Goal: Book appointment/travel/reservation

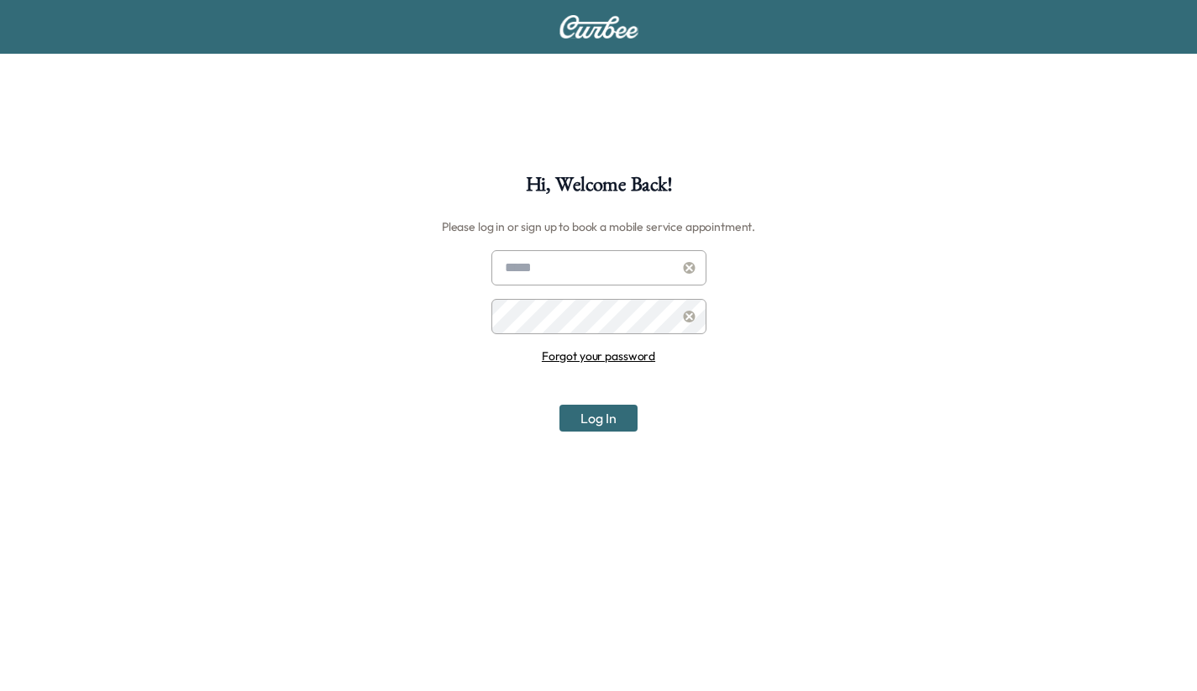
click at [542, 287] on div "Forgot your password Log In" at bounding box center [598, 340] width 215 height 181
click at [538, 265] on input "text" at bounding box center [598, 267] width 215 height 35
type input "**********"
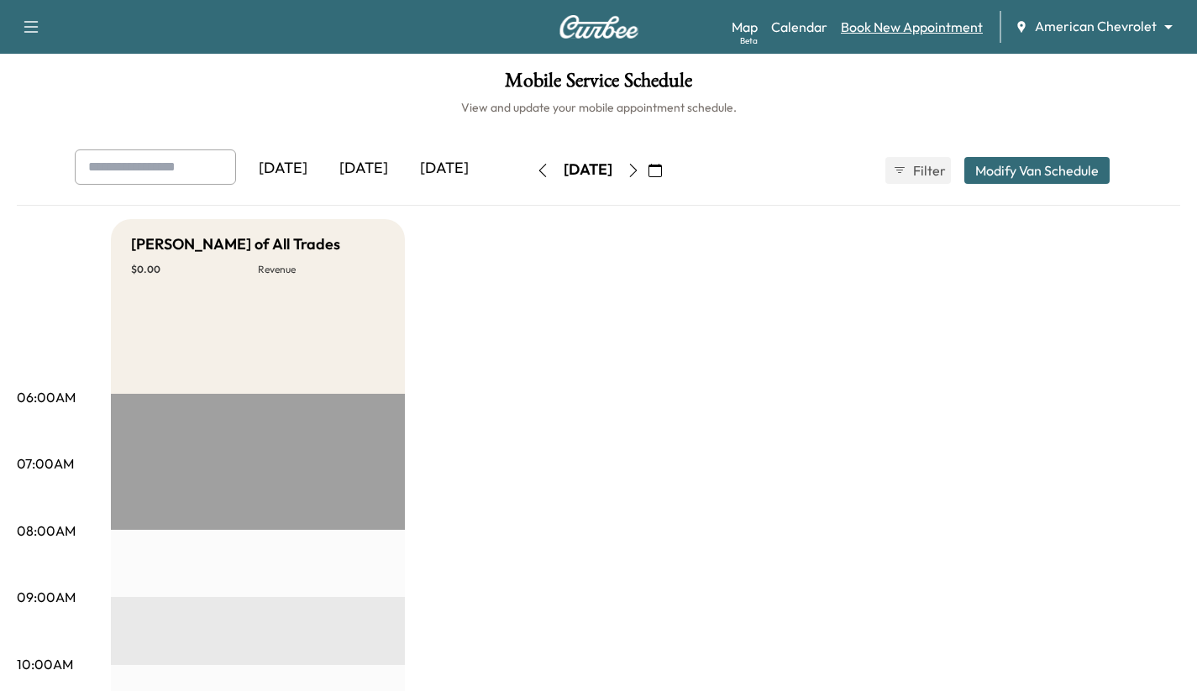
click at [860, 32] on link "Book New Appointment" at bounding box center [912, 27] width 142 height 20
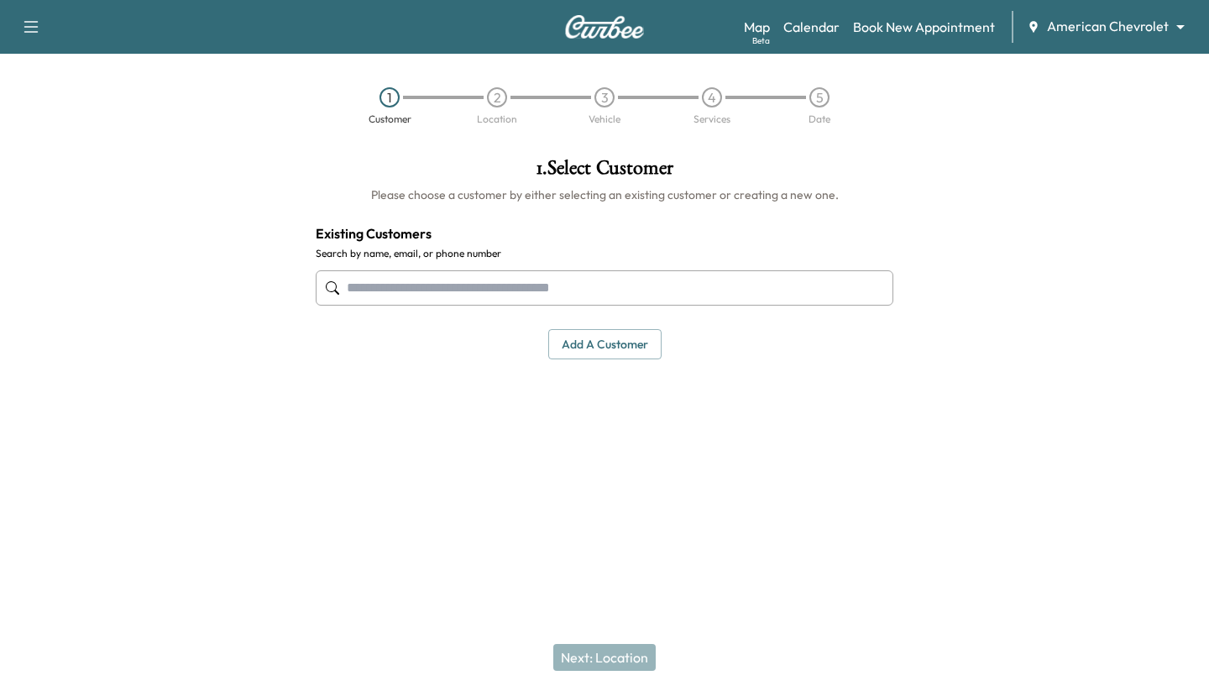
click at [1118, 18] on body "Support Log Out Map Beta Calendar Book New Appointment American Chevrolet *****…" at bounding box center [604, 345] width 1209 height 691
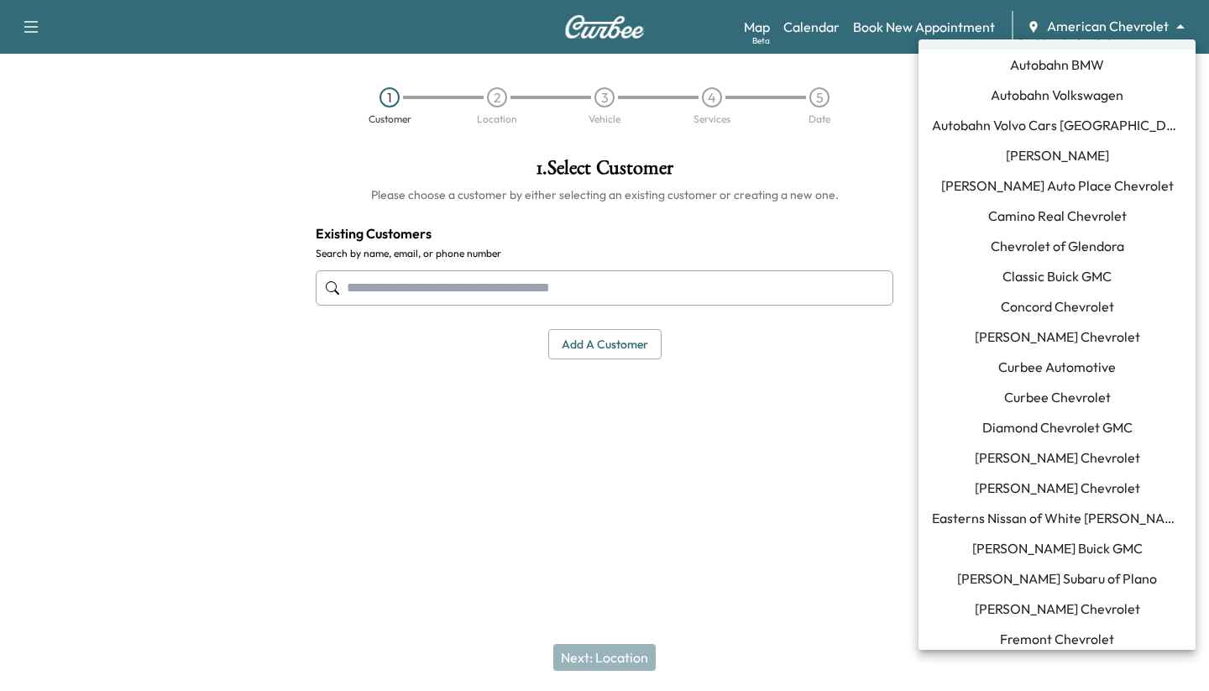
scroll to position [28, 0]
click at [1015, 549] on span "[PERSON_NAME] Buick GMC" at bounding box center [1058, 548] width 170 height 20
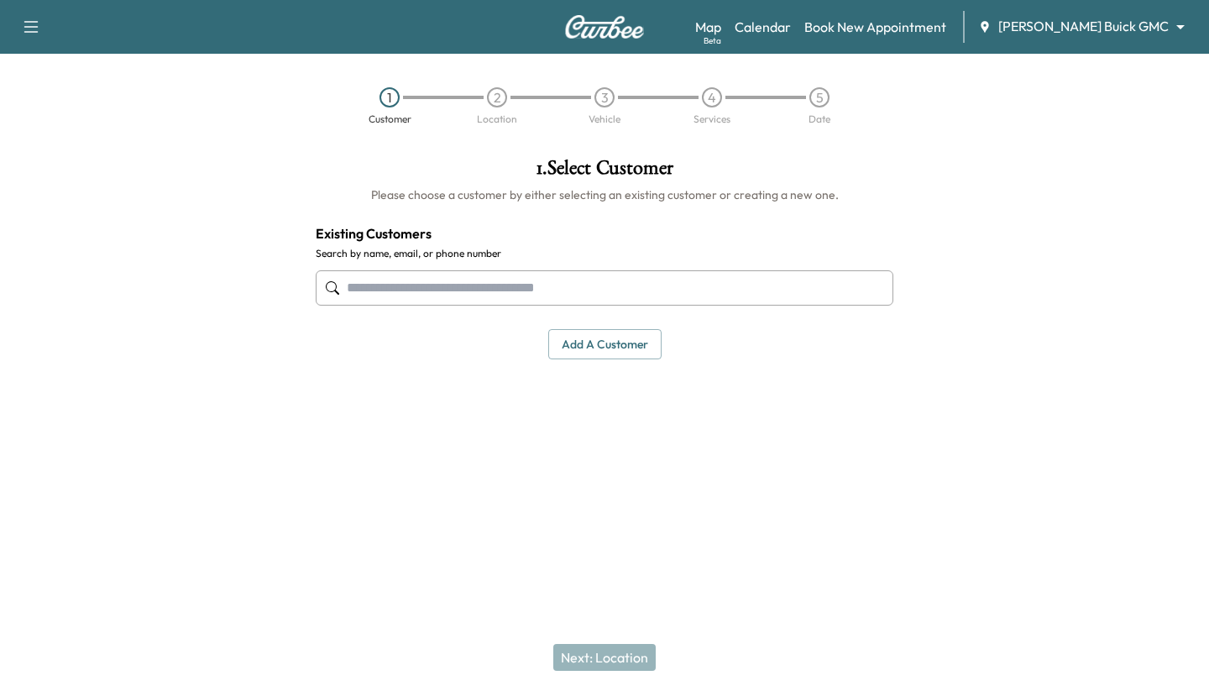
click at [484, 280] on input "text" at bounding box center [605, 287] width 578 height 35
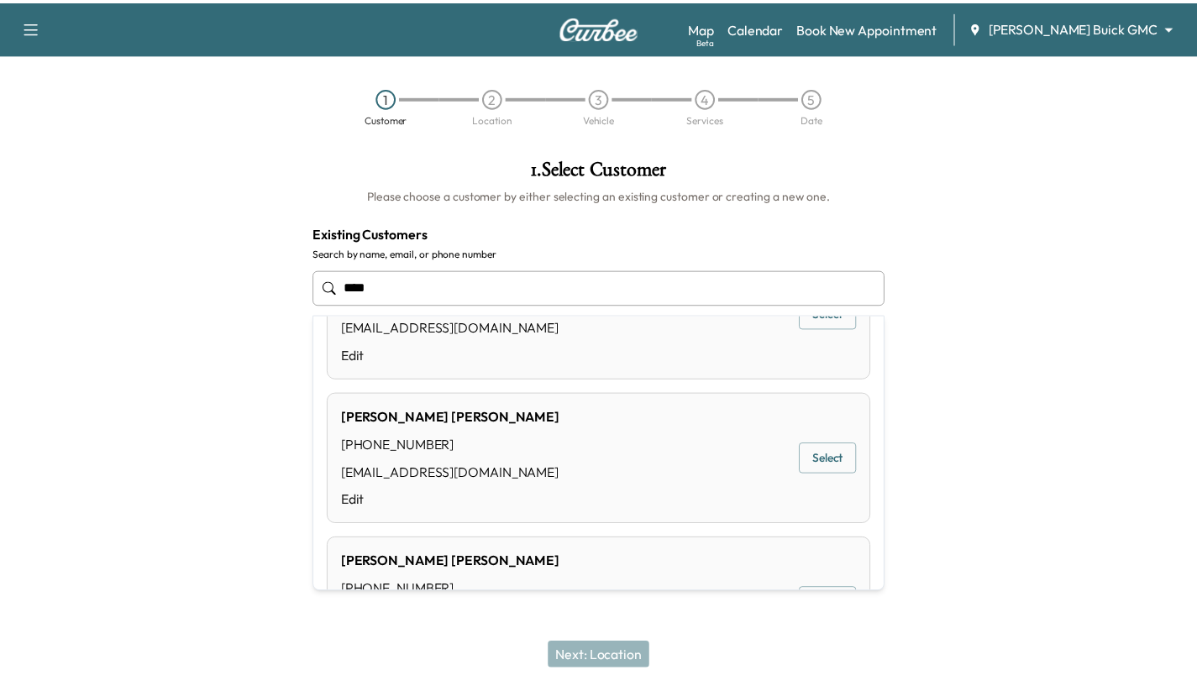
scroll to position [330, 0]
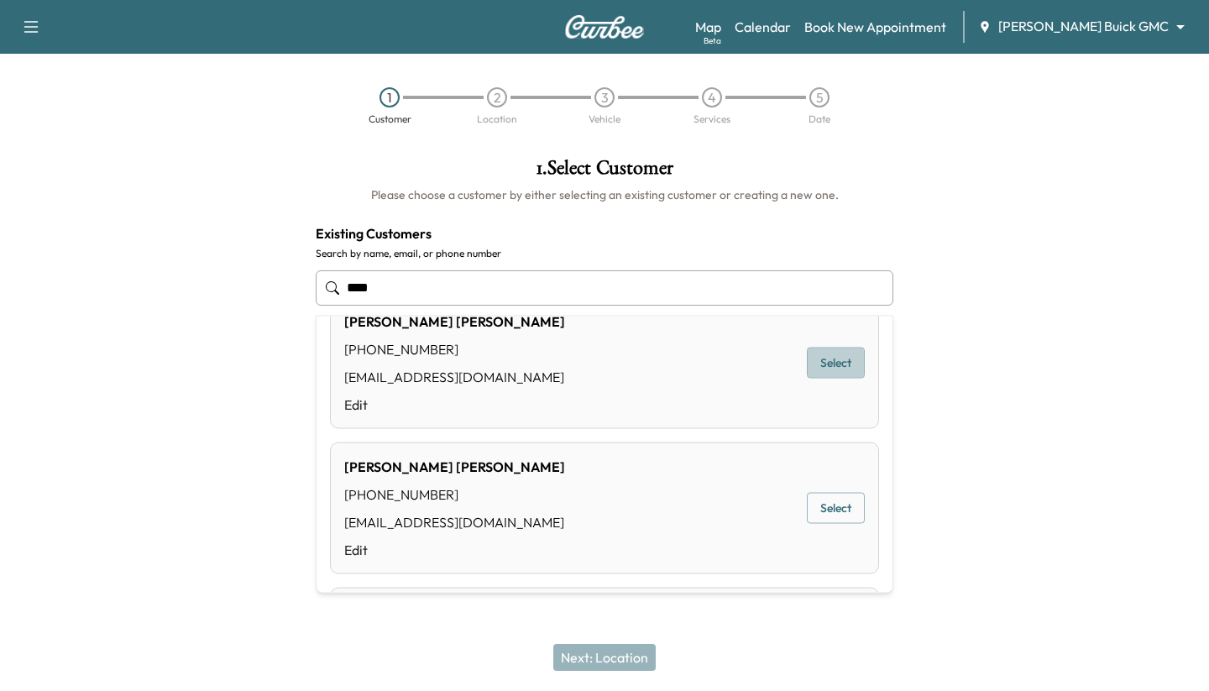
click at [834, 364] on button "Select" at bounding box center [836, 363] width 58 height 31
type input "**********"
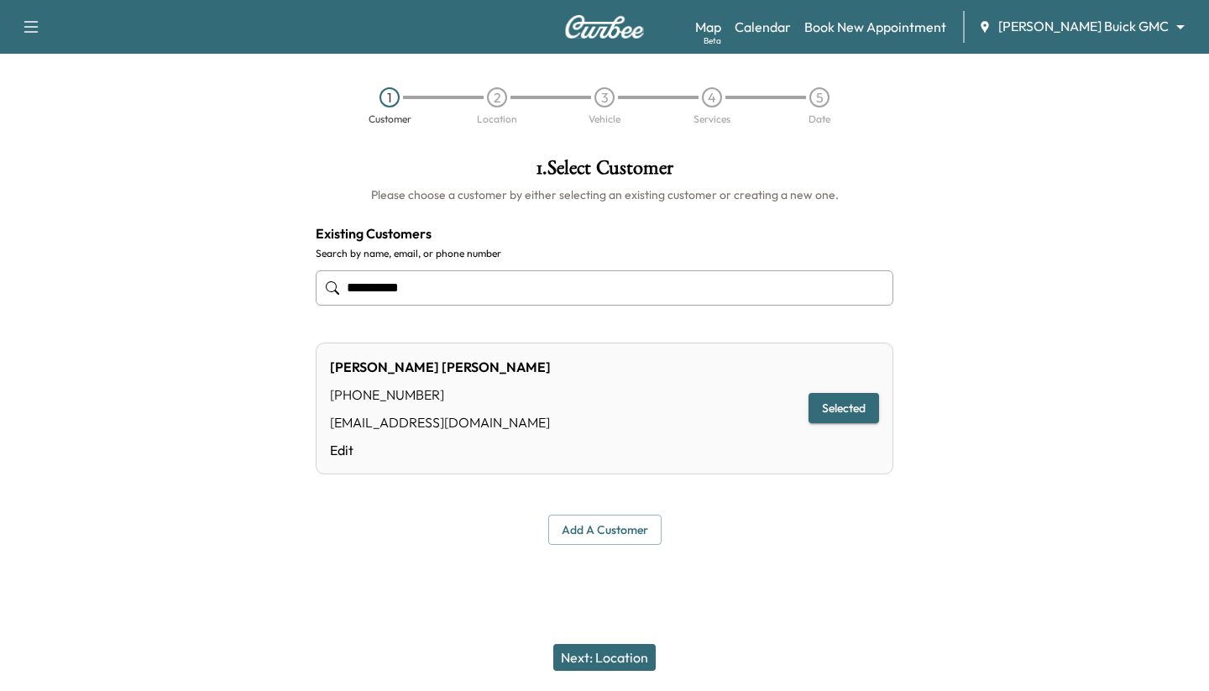
click at [592, 656] on button "Next: Location" at bounding box center [604, 657] width 102 height 27
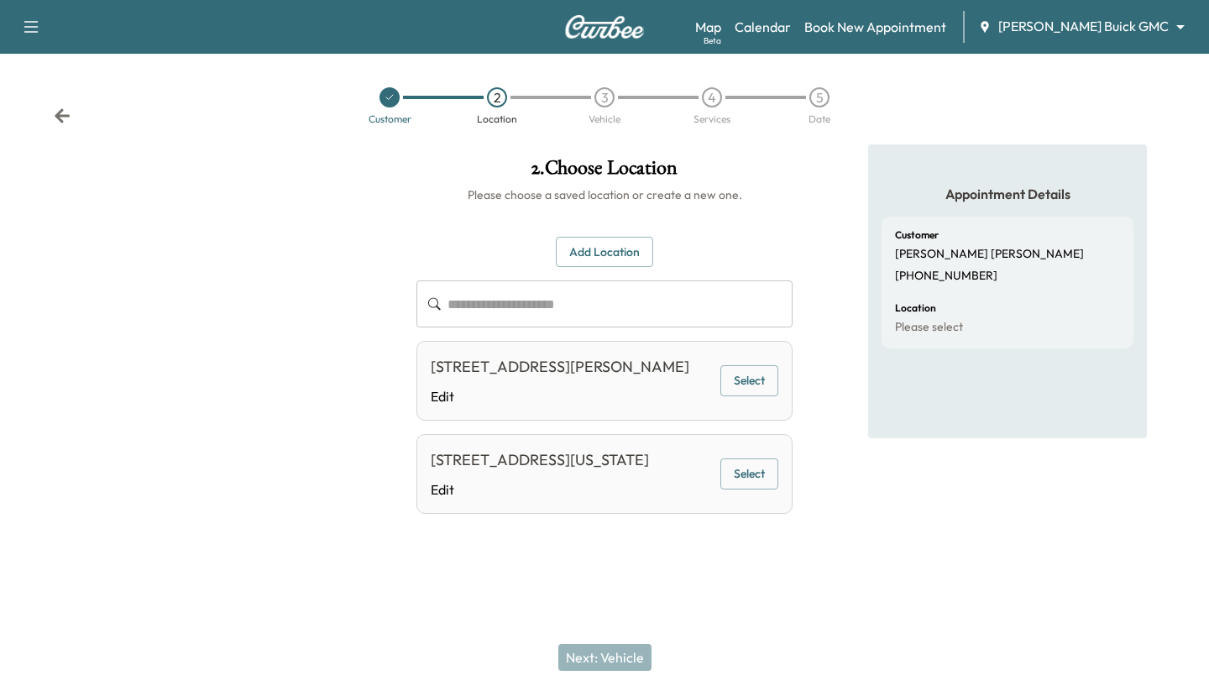
click at [754, 376] on button "Select" at bounding box center [750, 380] width 58 height 31
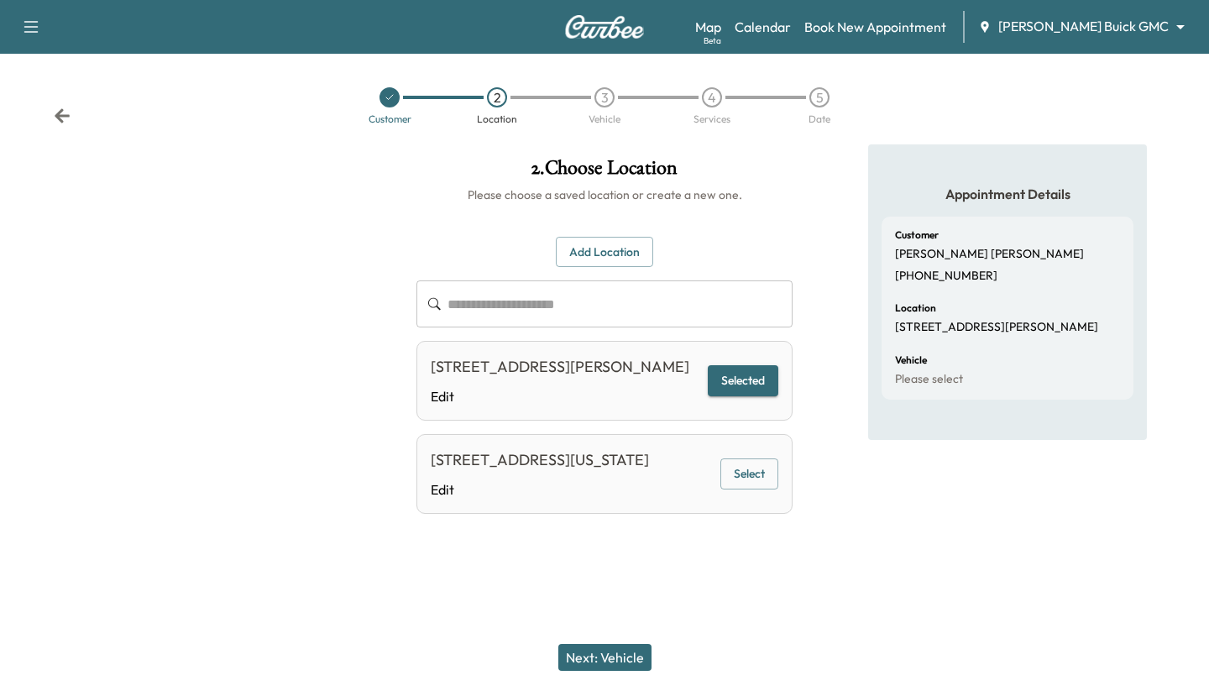
click at [601, 664] on button "Next: Vehicle" at bounding box center [605, 657] width 93 height 27
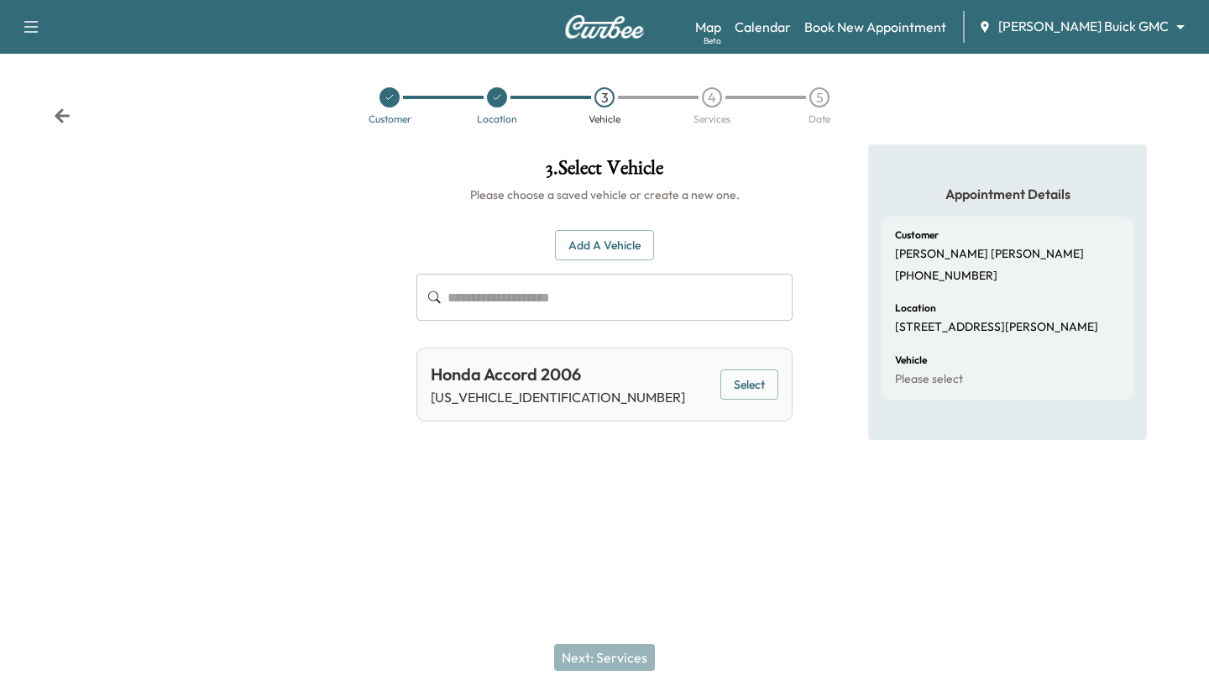
click at [763, 393] on button "Select" at bounding box center [750, 385] width 58 height 31
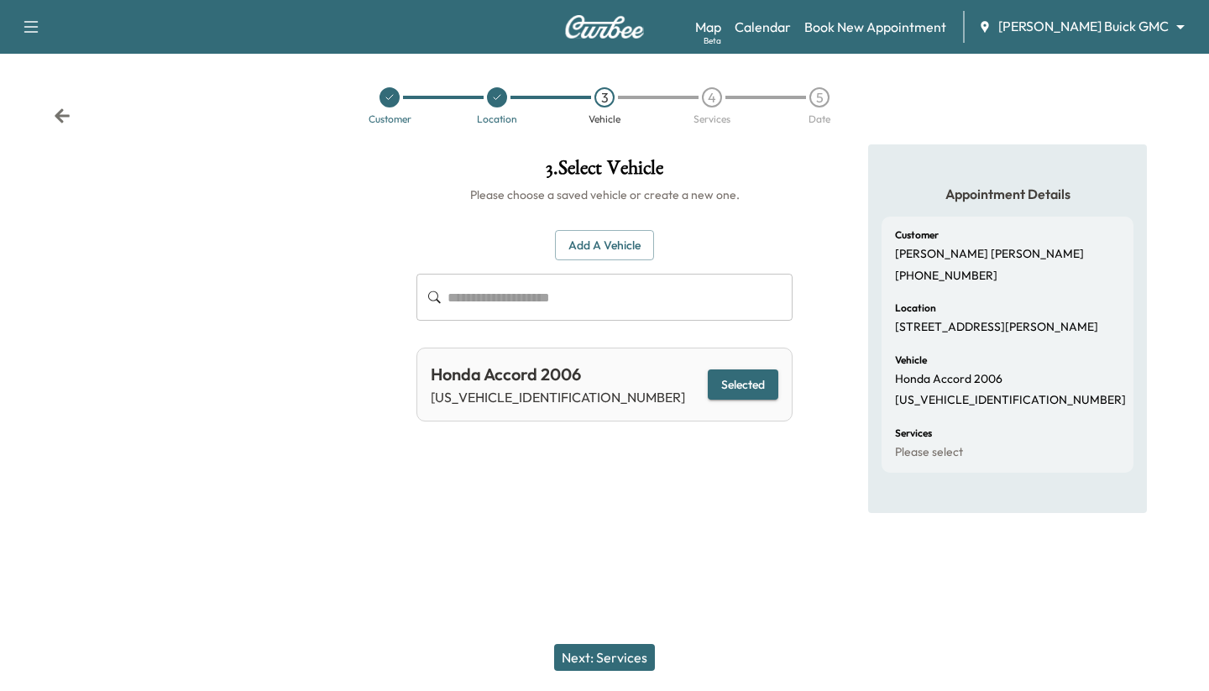
click at [620, 660] on button "Next: Services" at bounding box center [604, 657] width 101 height 27
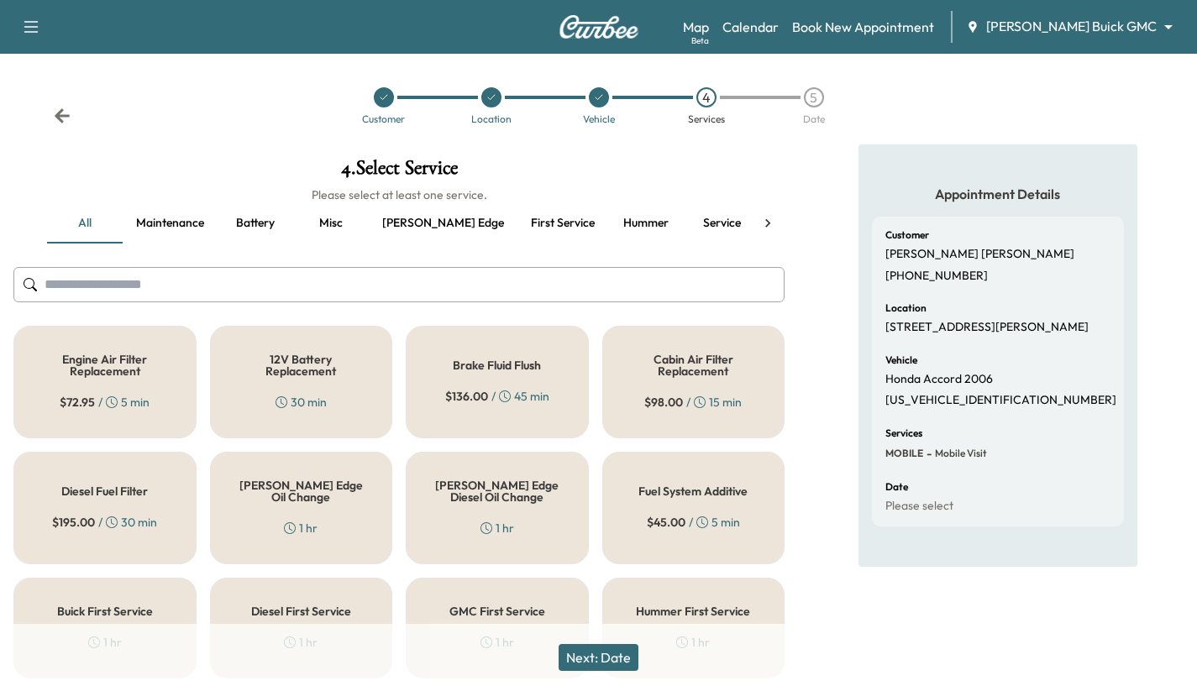
click at [711, 364] on h5 "Cabin Air Filter Replacement" at bounding box center [694, 366] width 128 height 24
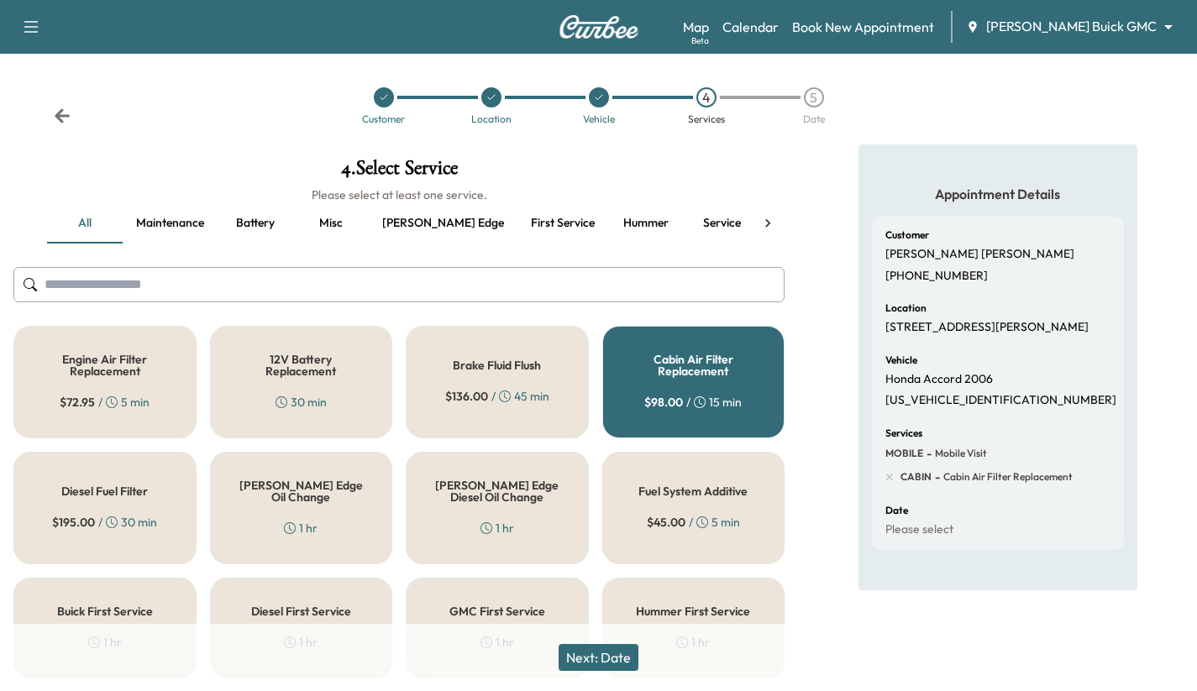
click at [637, 658] on button "Next: Date" at bounding box center [599, 657] width 80 height 27
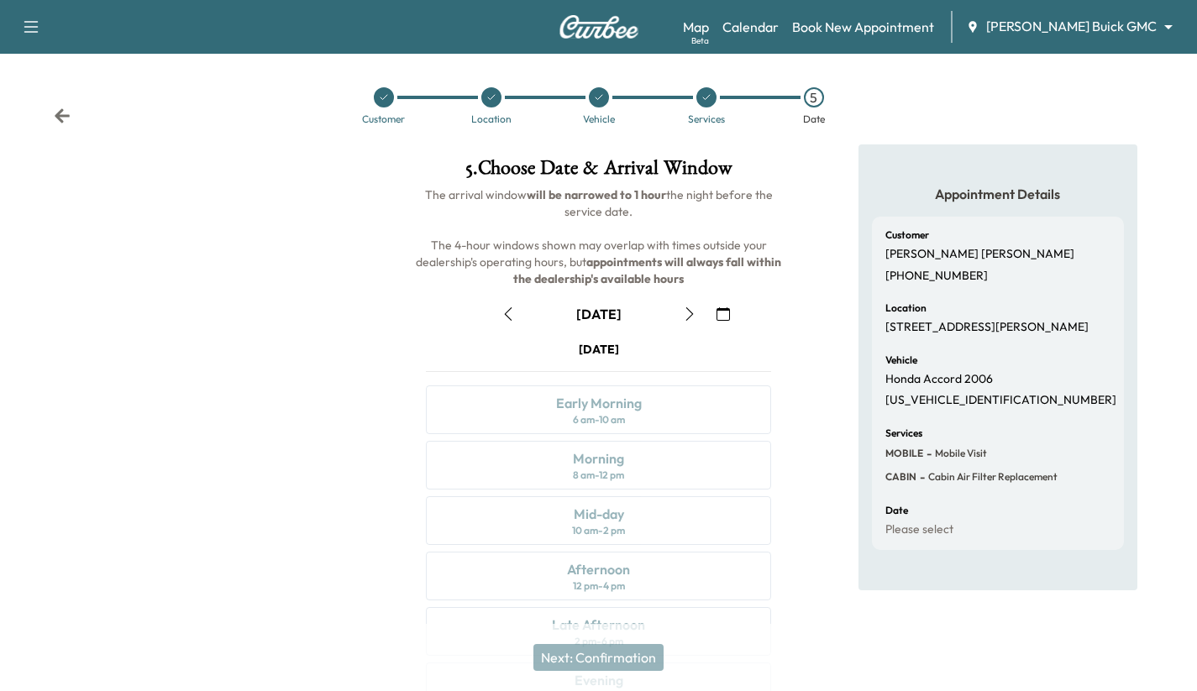
click at [732, 321] on button "button" at bounding box center [723, 314] width 29 height 27
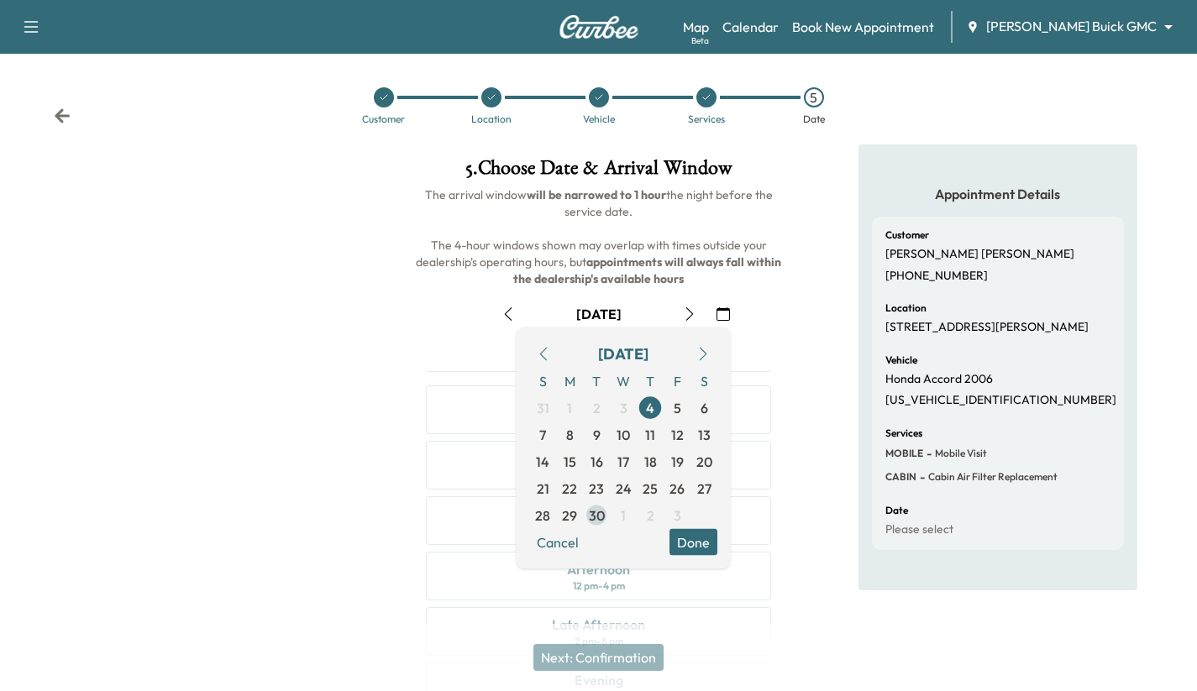
click at [607, 508] on span "30" at bounding box center [596, 515] width 27 height 27
click at [714, 542] on button "Done" at bounding box center [693, 542] width 48 height 27
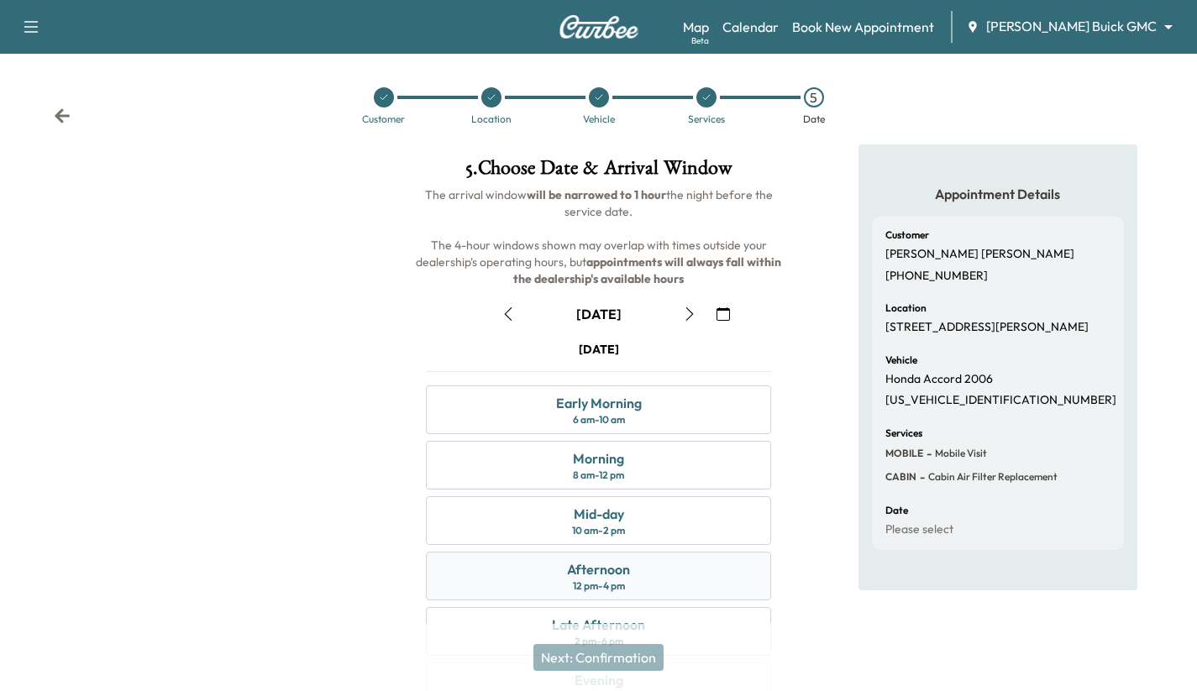
click at [708, 562] on div "Afternoon 12 pm - 4 pm" at bounding box center [598, 576] width 345 height 49
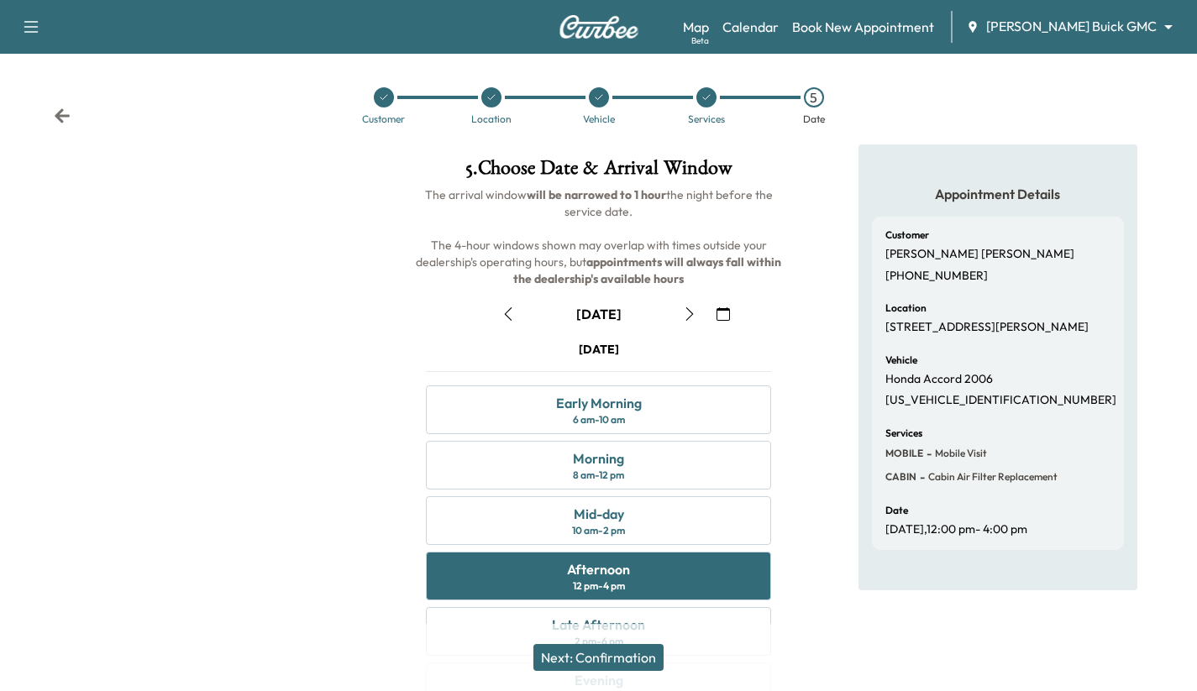
click at [612, 656] on button "Next: Confirmation" at bounding box center [598, 657] width 130 height 27
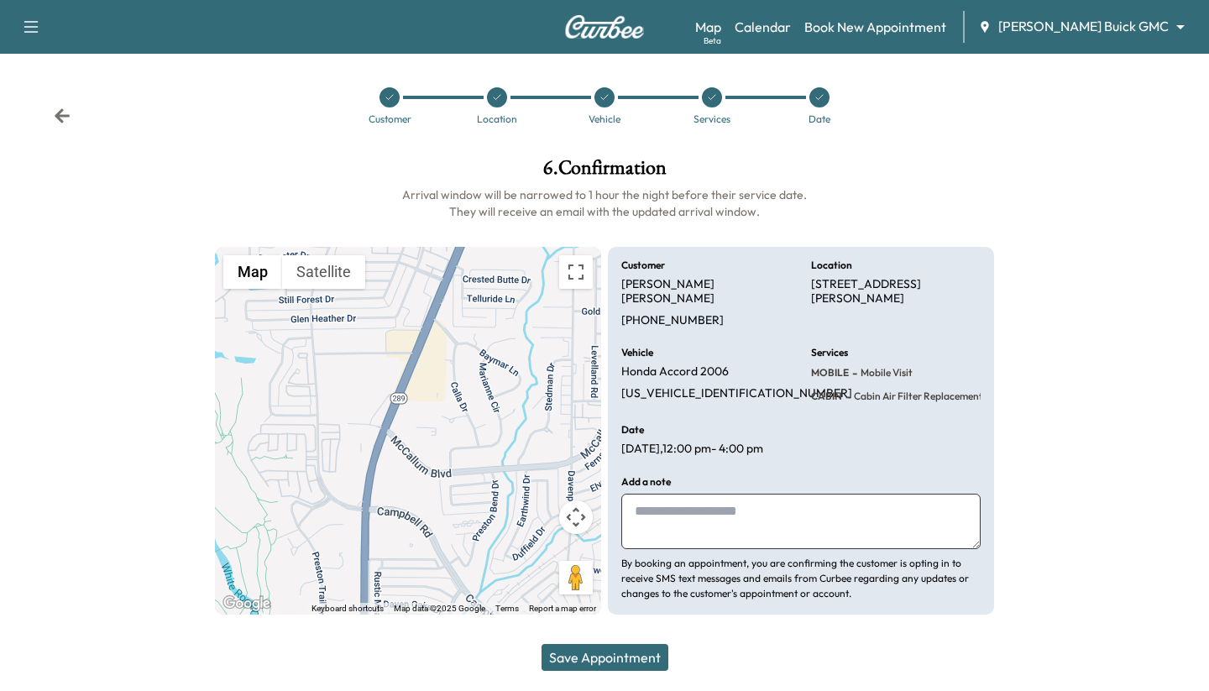
click at [604, 648] on button "Save Appointment" at bounding box center [605, 657] width 127 height 27
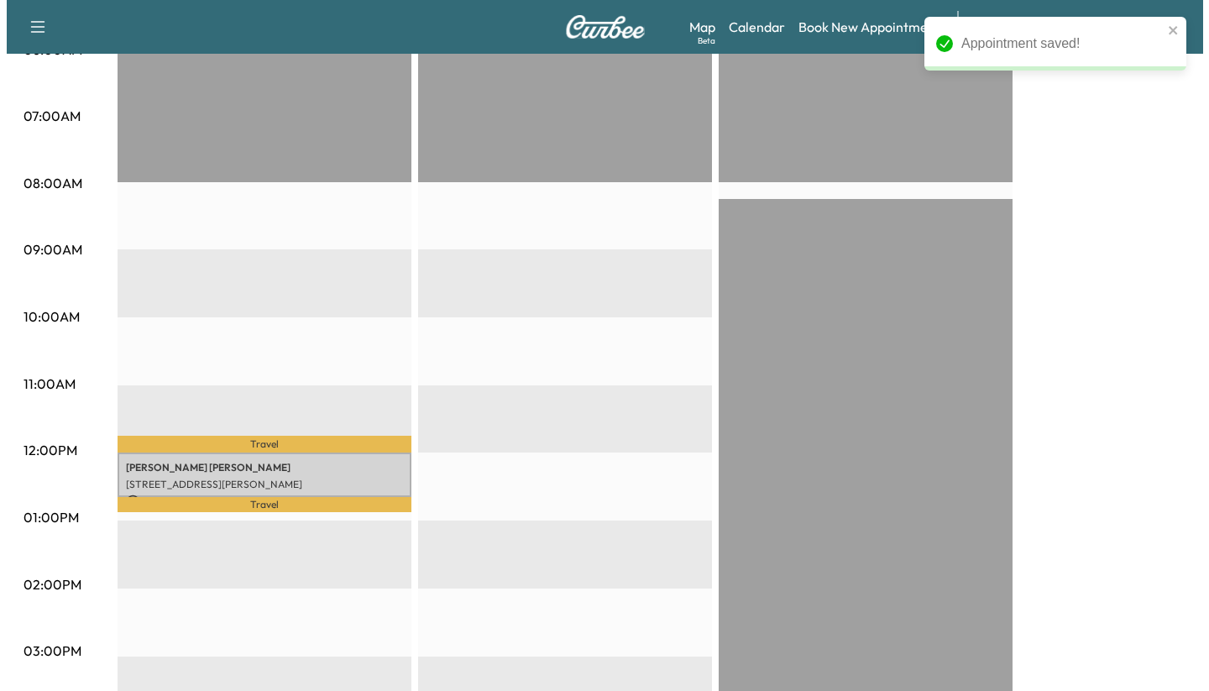
scroll to position [433, 0]
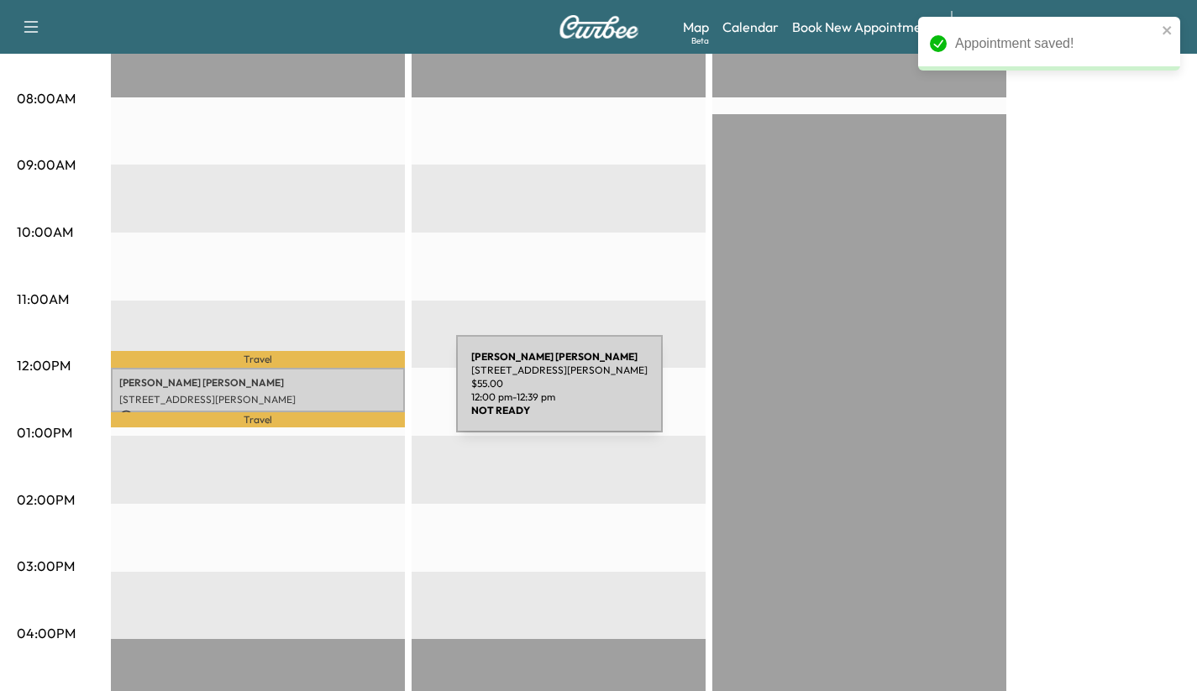
click at [326, 387] on div "[PERSON_NAME] [STREET_ADDRESS][PERSON_NAME] $ 55.00 12:00 pm - 12:39 pm" at bounding box center [258, 390] width 294 height 44
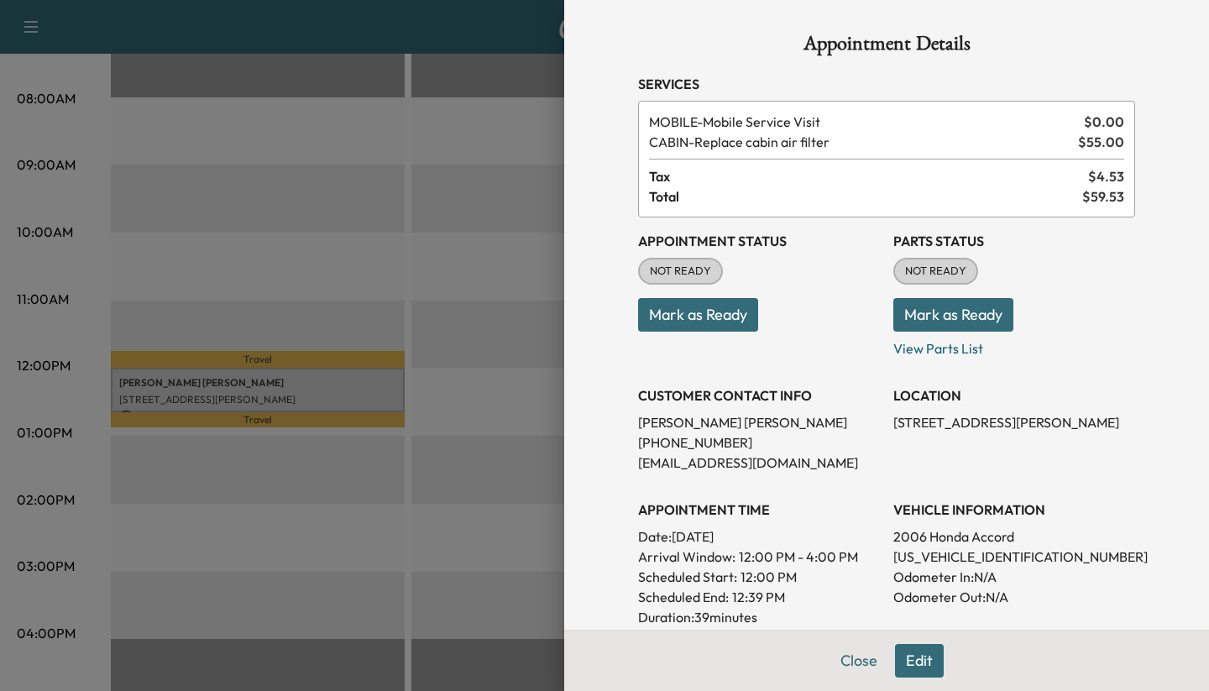
click at [905, 653] on button "Edit" at bounding box center [919, 661] width 49 height 34
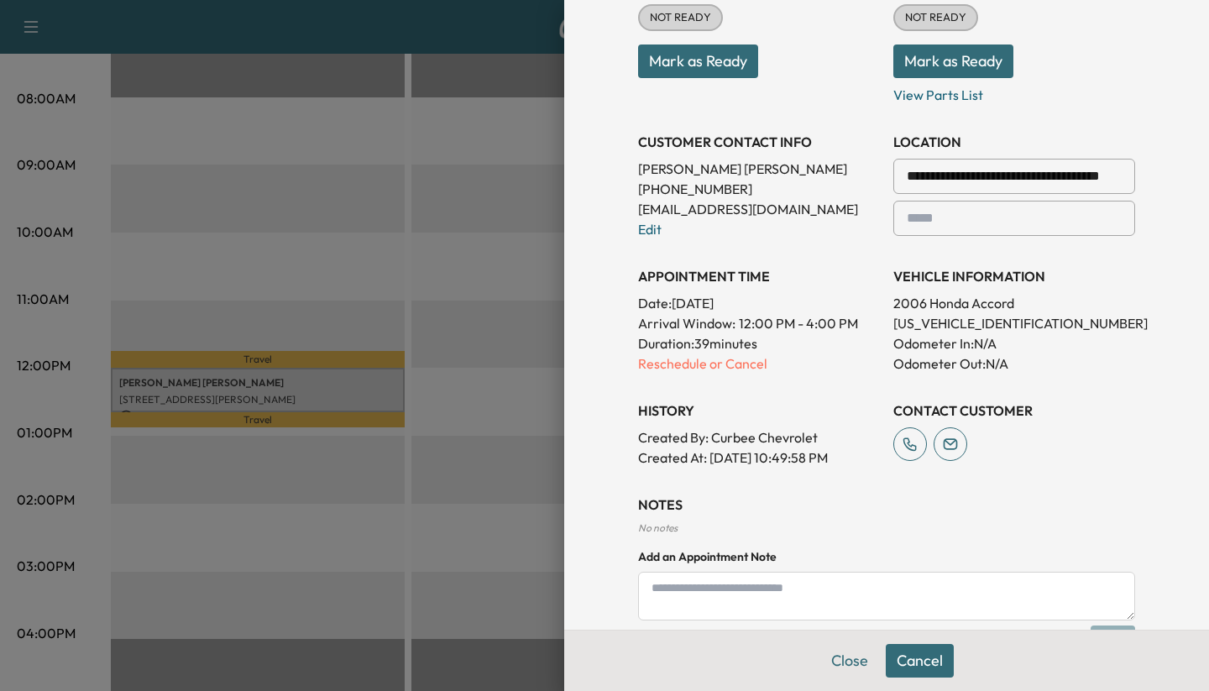
scroll to position [298, 0]
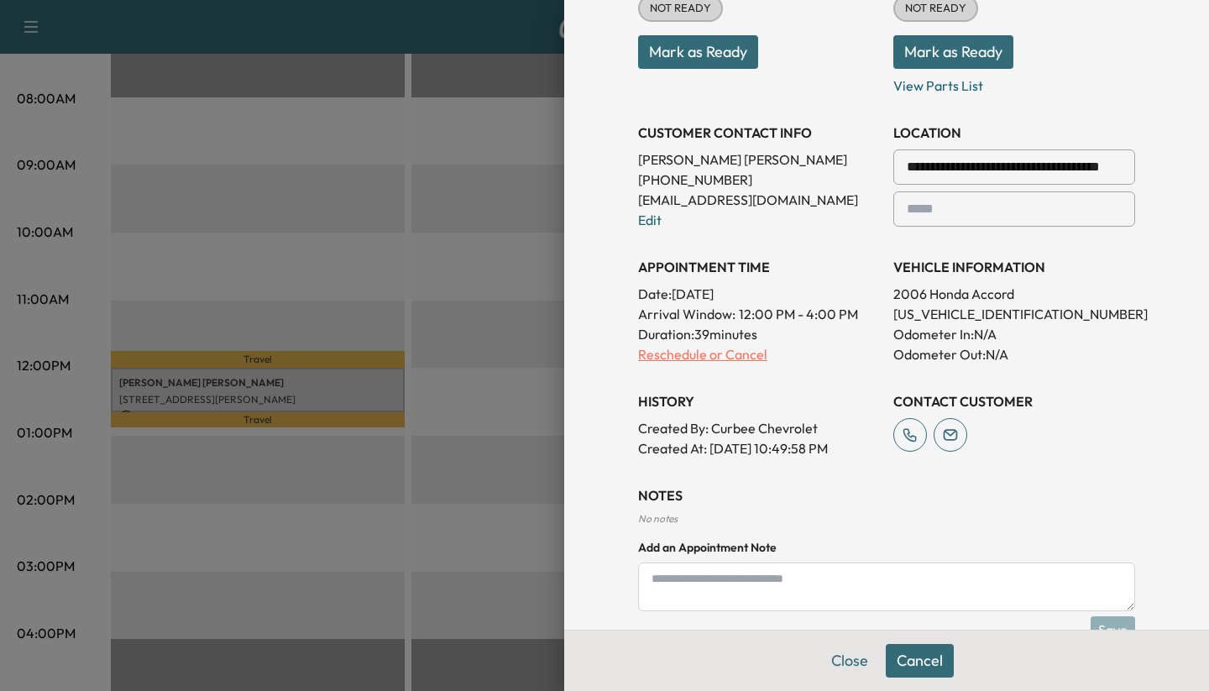
click at [684, 352] on p "Reschedule or Cancel" at bounding box center [759, 354] width 242 height 20
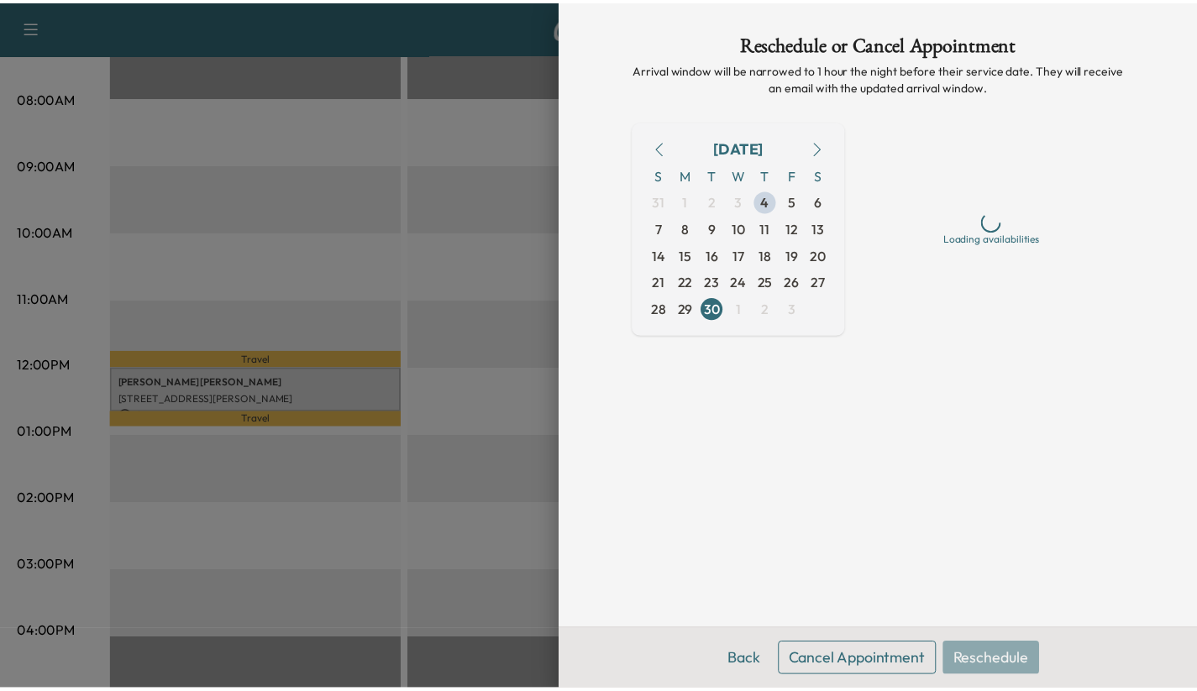
scroll to position [0, 0]
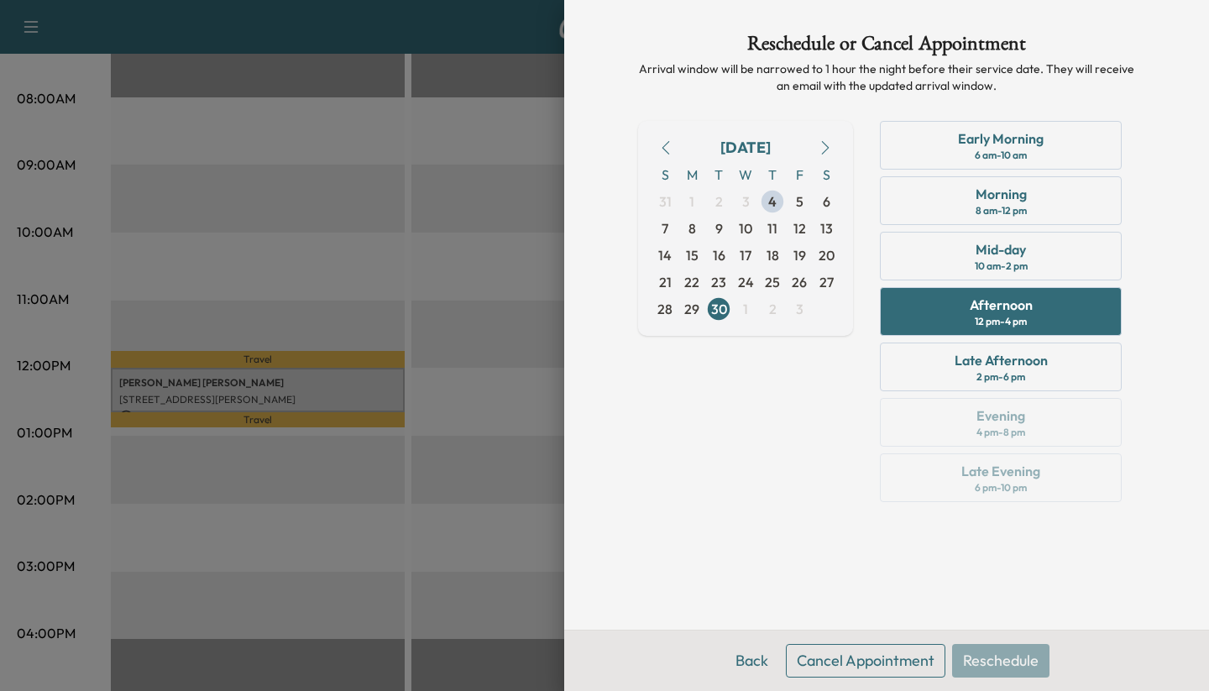
click at [853, 647] on button "Cancel Appointment" at bounding box center [866, 661] width 160 height 34
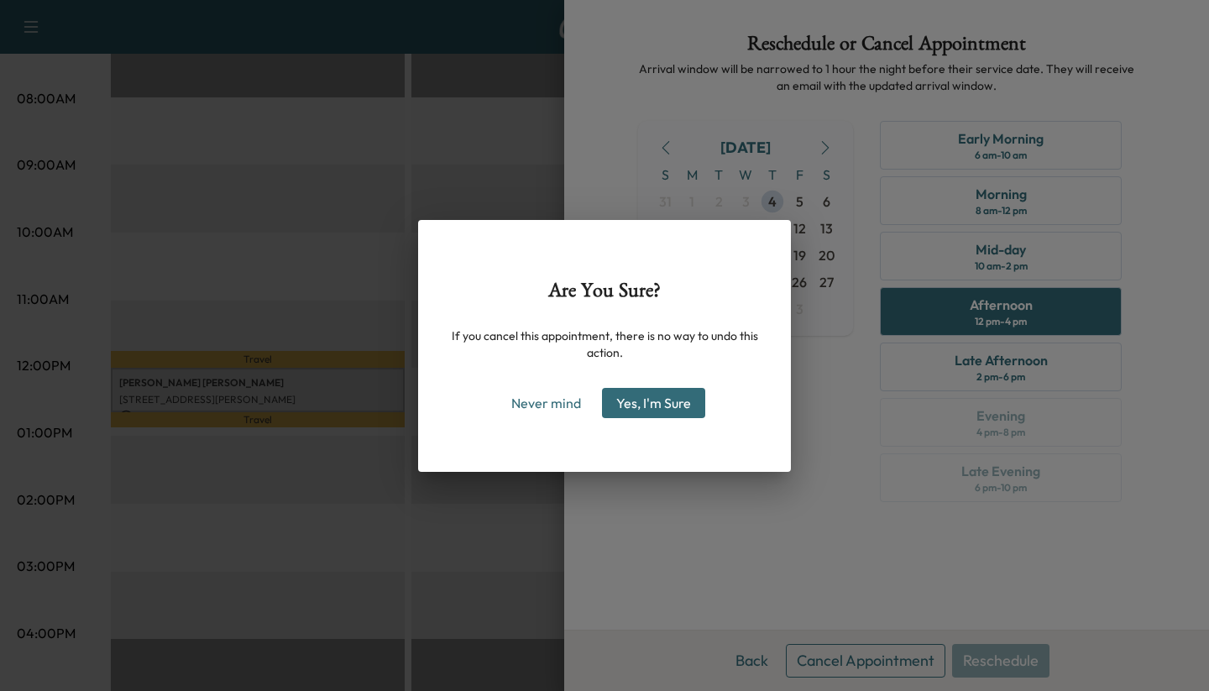
click at [674, 407] on button "Yes, I'm Sure" at bounding box center [653, 403] width 103 height 30
